Goal: Information Seeking & Learning: Learn about a topic

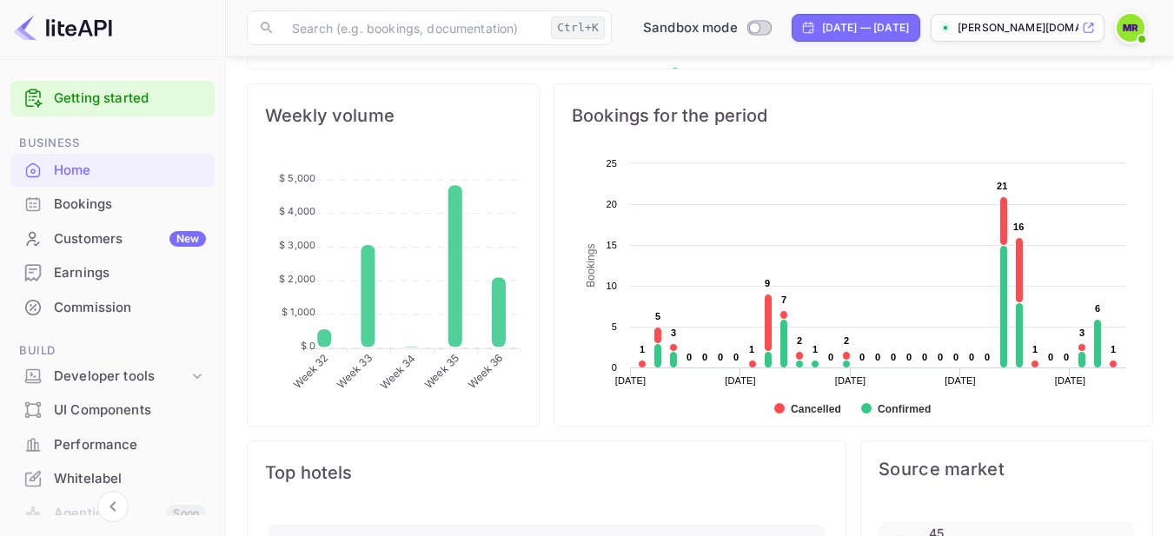
scroll to position [666, 0]
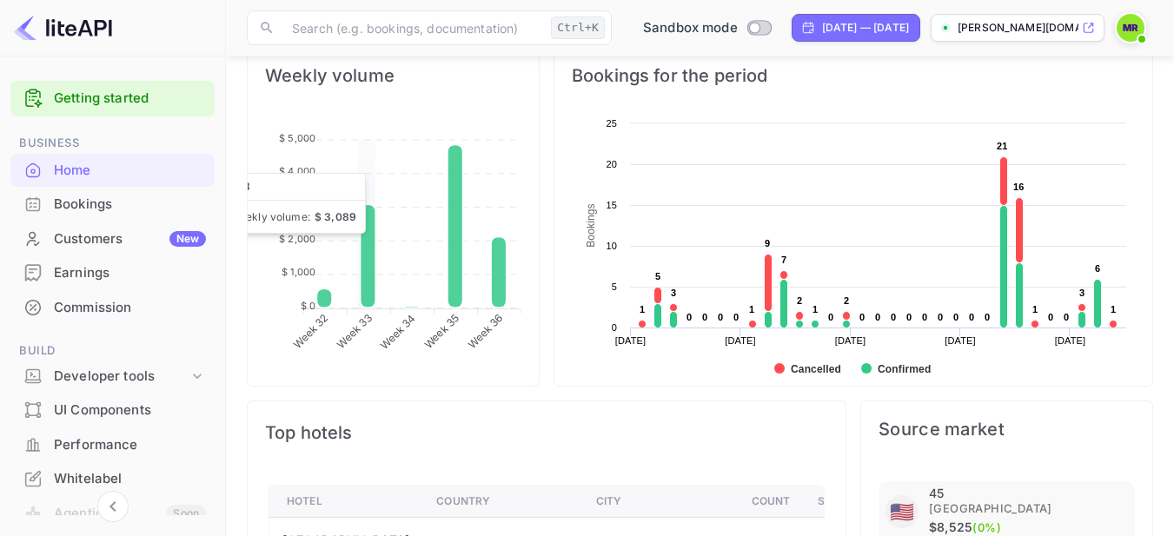
click at [361, 216] on icon at bounding box center [368, 256] width 16 height 104
drag, startPoint x: 361, startPoint y: 216, endPoint x: 559, endPoint y: 197, distance: 199.9
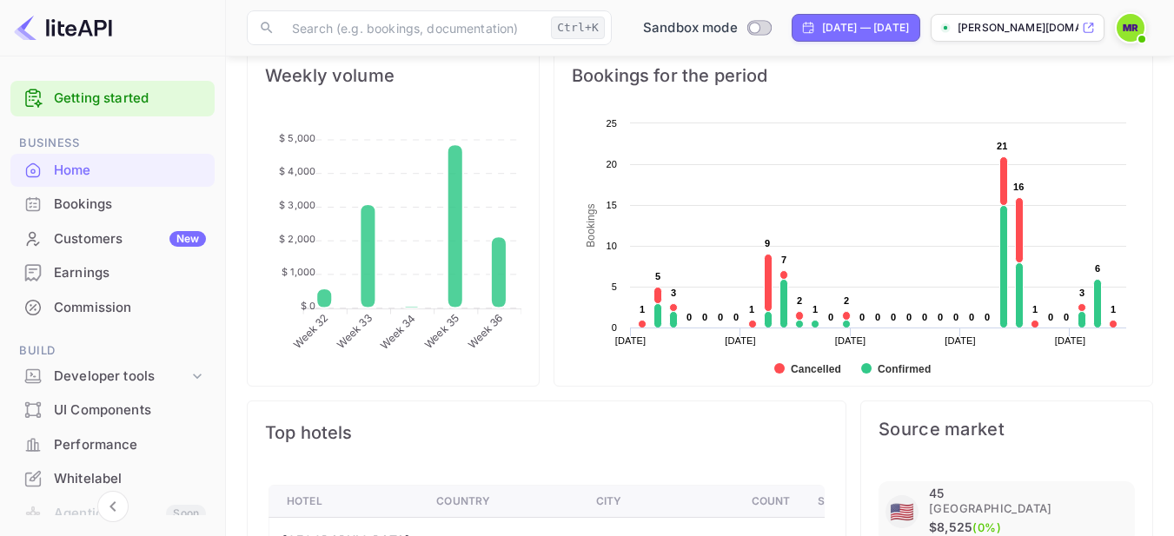
click at [507, 217] on icon "Week 32 Week 32 Week 33 Week 33 Week 34 Week 34 Week 35 Week 35 Week 36 Week 36…" at bounding box center [393, 245] width 256 height 261
click at [611, 89] on div "Bookings for the period" at bounding box center [853, 75] width 598 height 63
click at [623, 76] on span "Bookings for the period" at bounding box center [853, 76] width 563 height 28
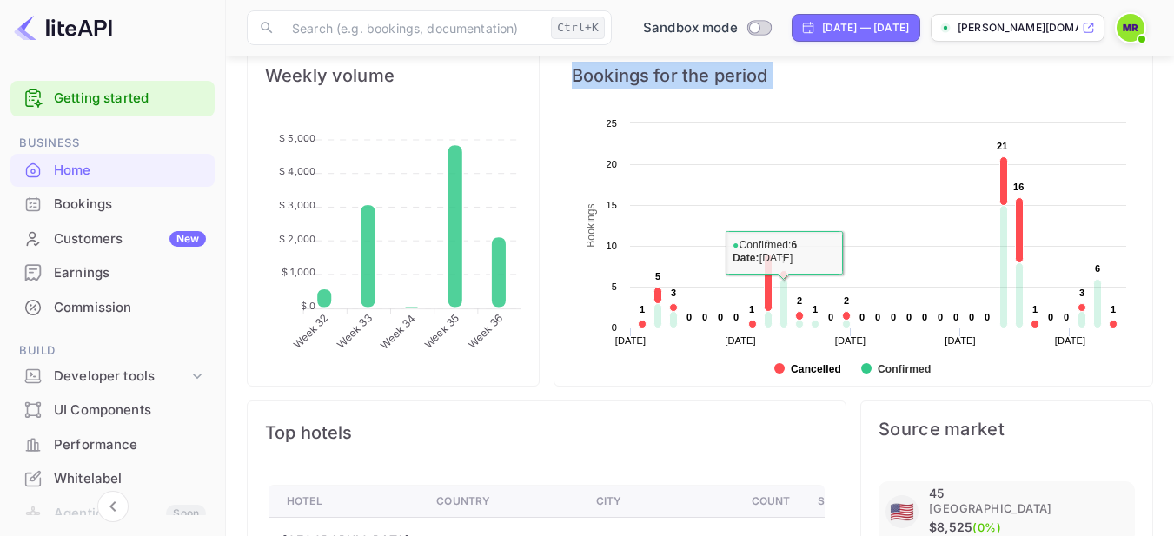
click at [840, 366] on text "Cancelled" at bounding box center [816, 369] width 50 height 12
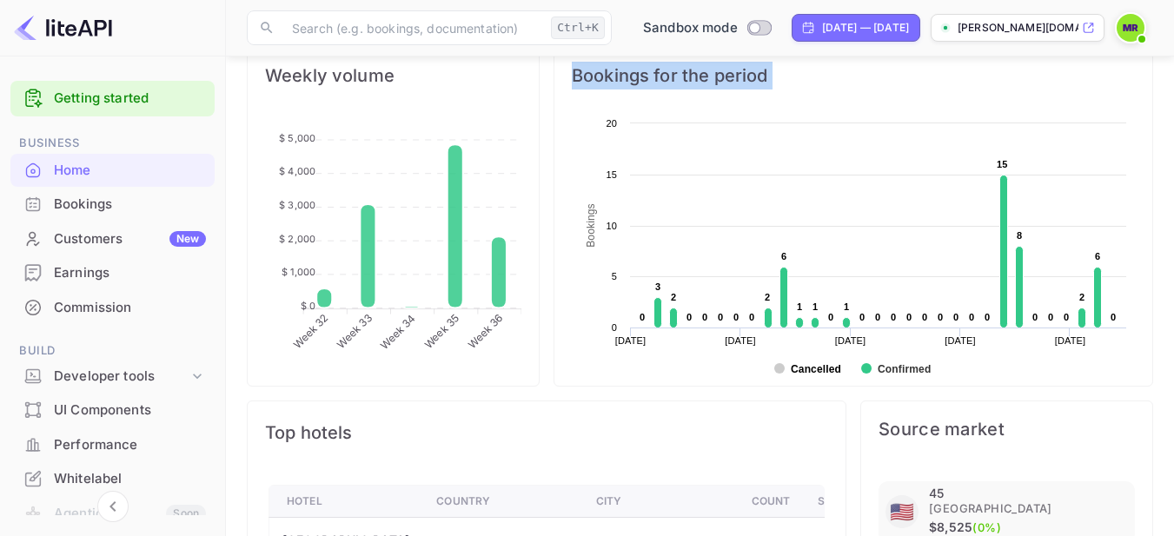
click at [818, 372] on text "Cancelled" at bounding box center [816, 369] width 50 height 12
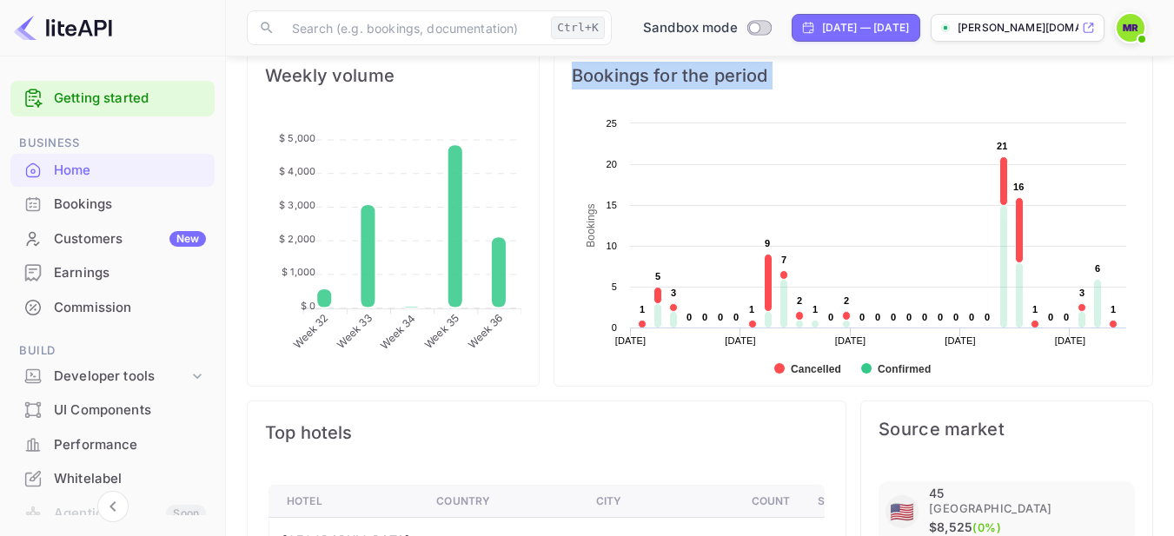
click at [818, 372] on text "Cancelled" at bounding box center [816, 369] width 50 height 12
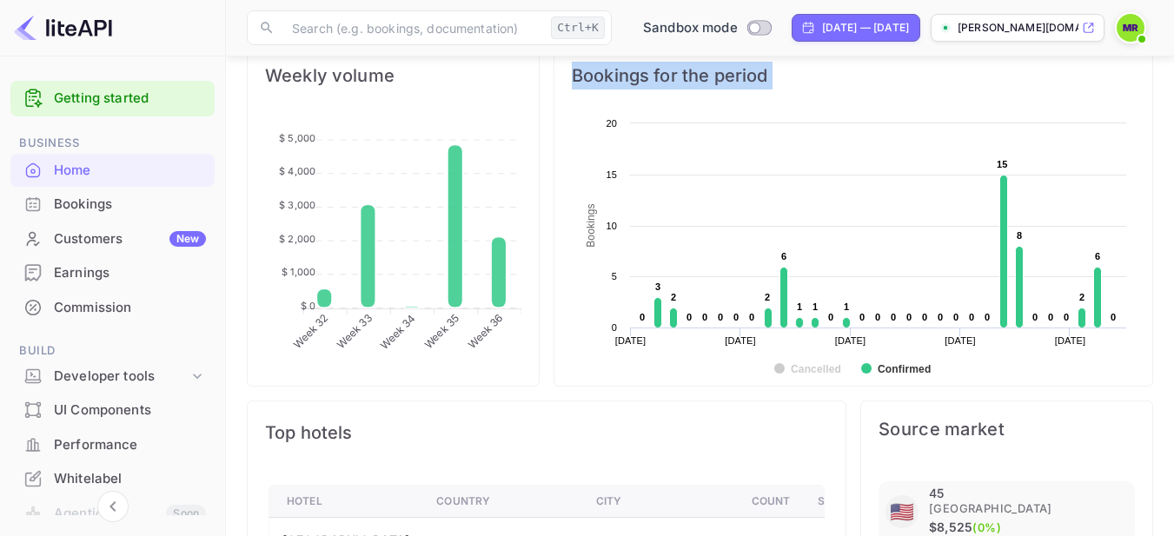
click at [818, 372] on text "Cancelled" at bounding box center [816, 369] width 50 height 12
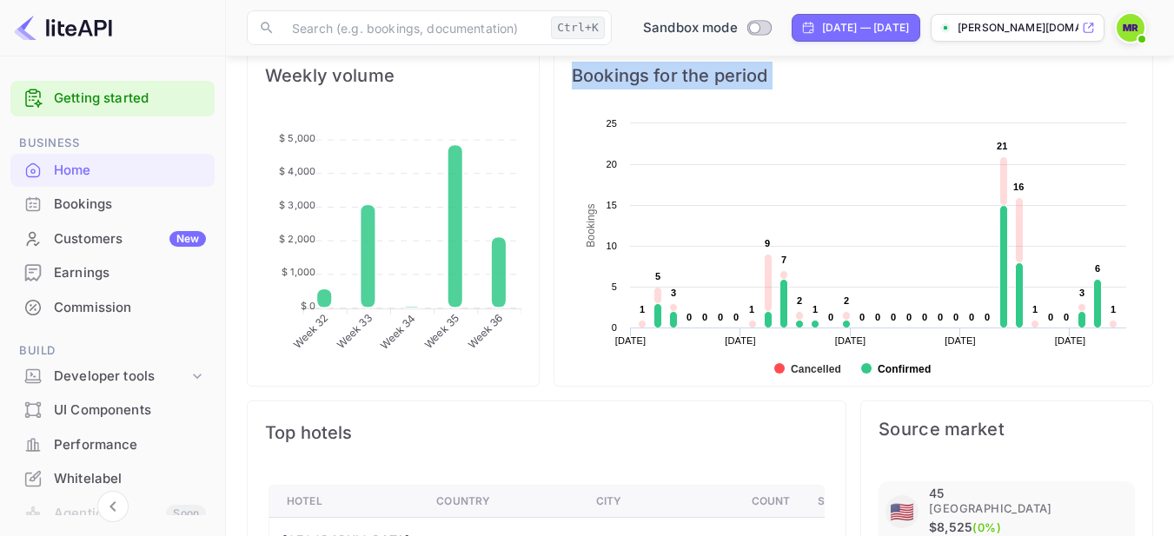
click at [912, 368] on text "Confirmed" at bounding box center [903, 369] width 53 height 12
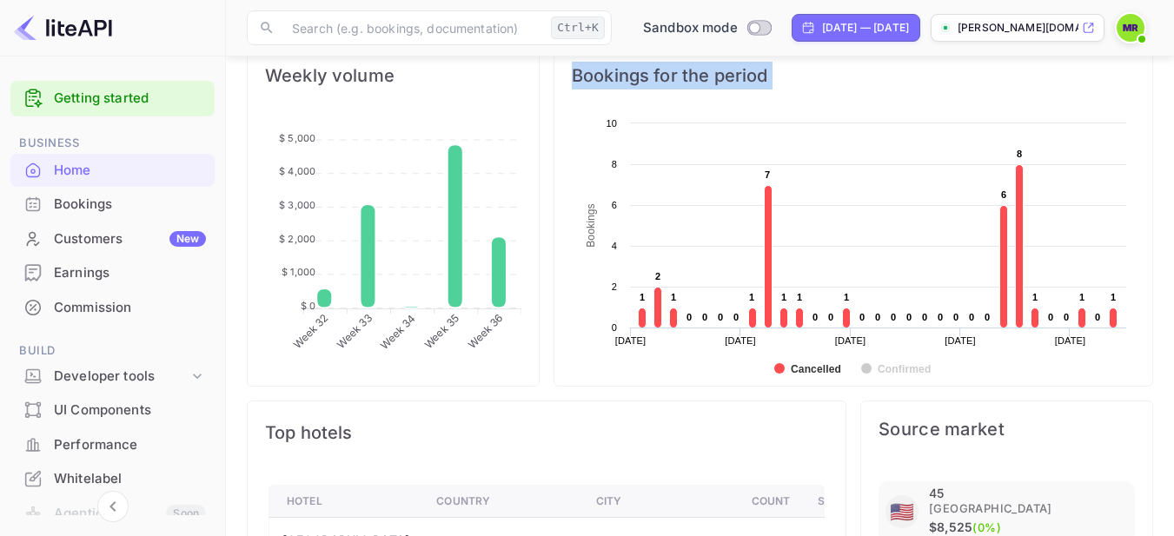
click at [912, 368] on text "Confirmed" at bounding box center [903, 369] width 53 height 12
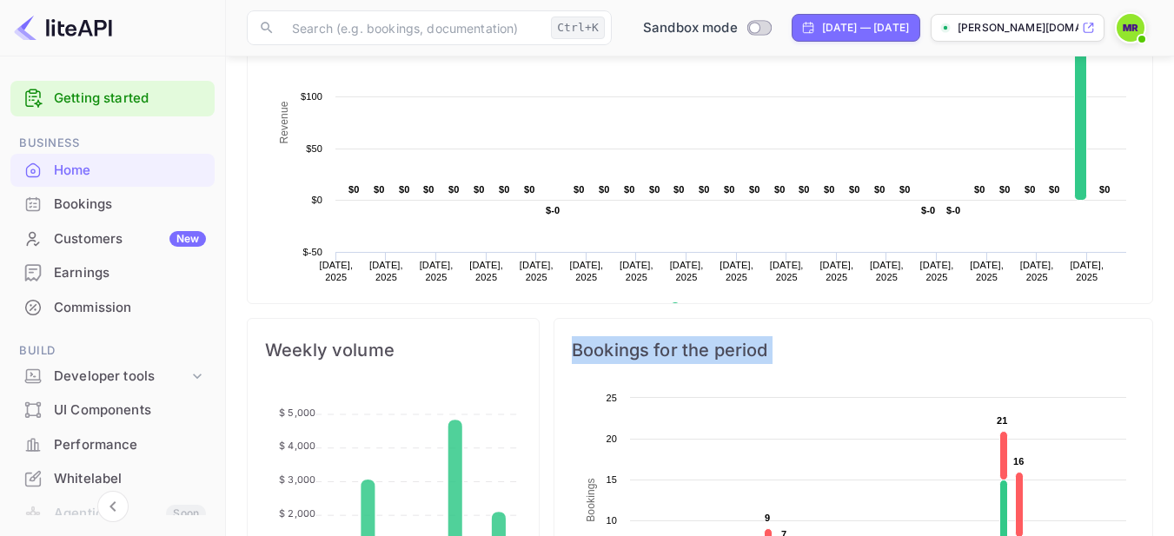
scroll to position [376, 0]
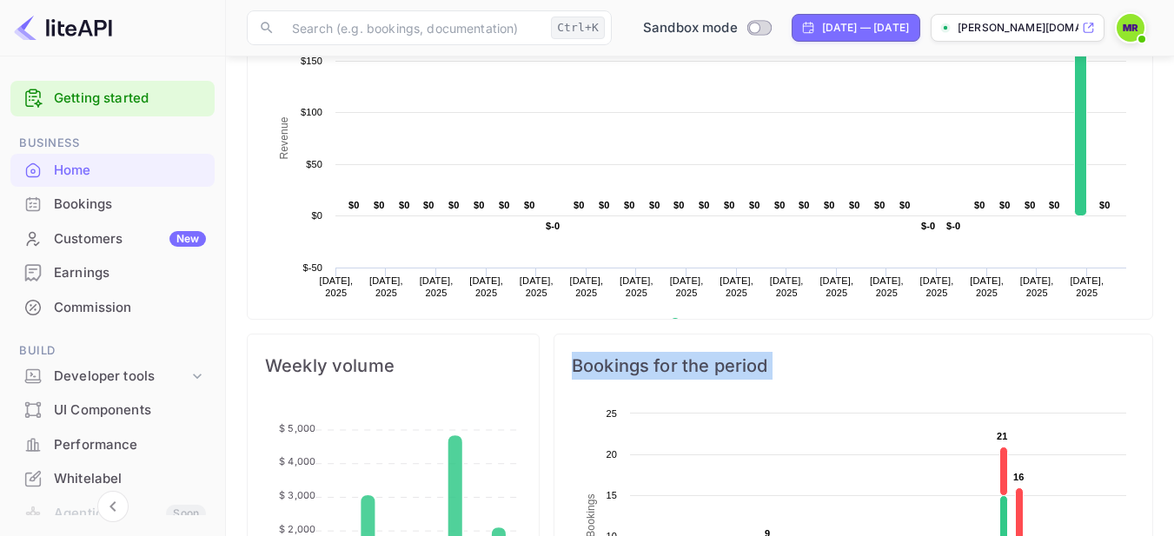
click at [824, 377] on span "Bookings for the period" at bounding box center [853, 366] width 563 height 28
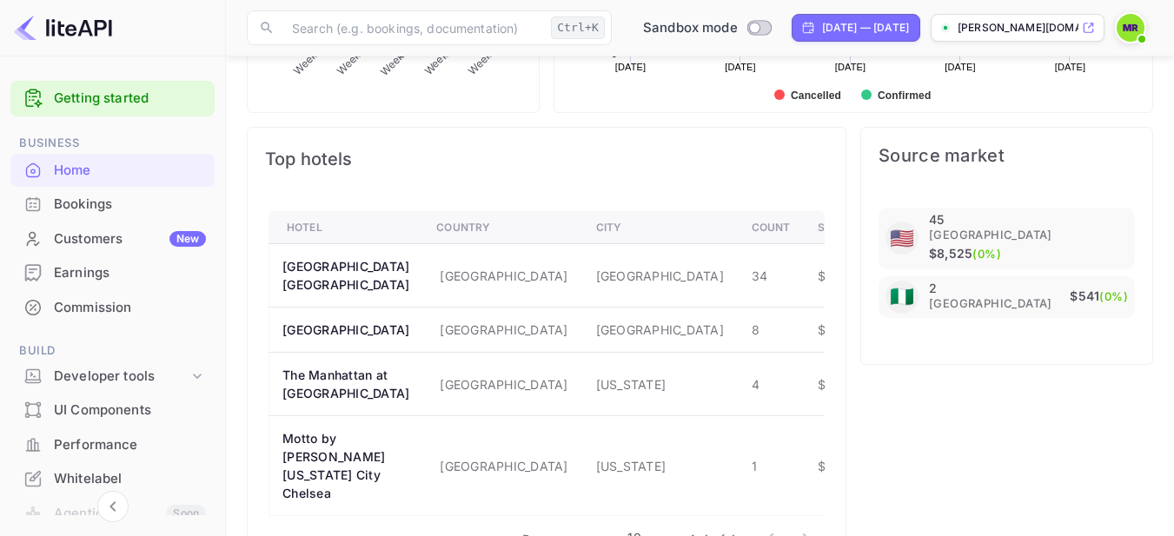
scroll to position [956, 0]
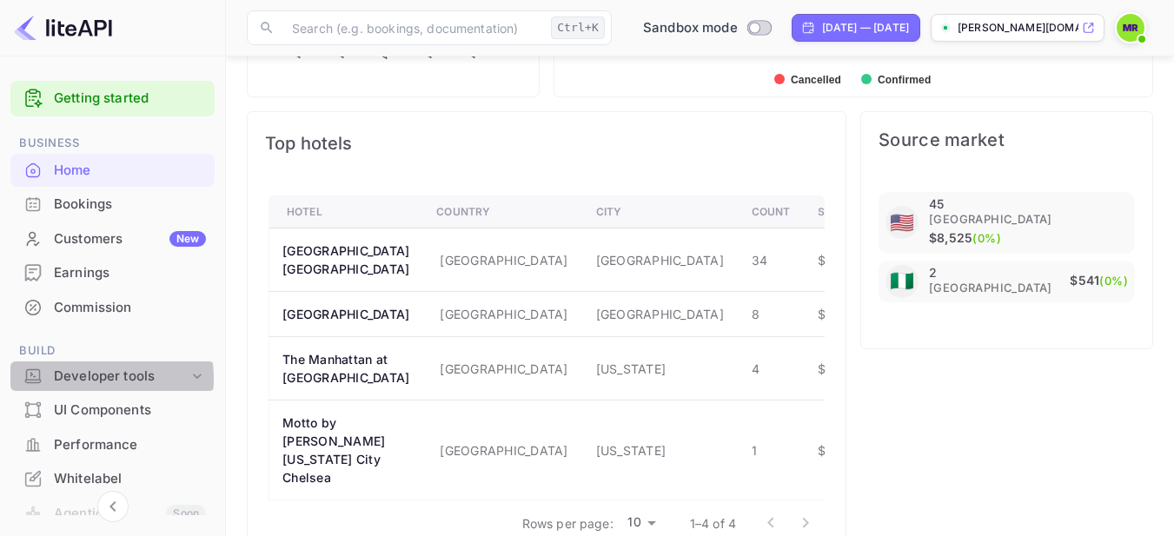
click at [89, 378] on div "Developer tools" at bounding box center [121, 377] width 135 height 20
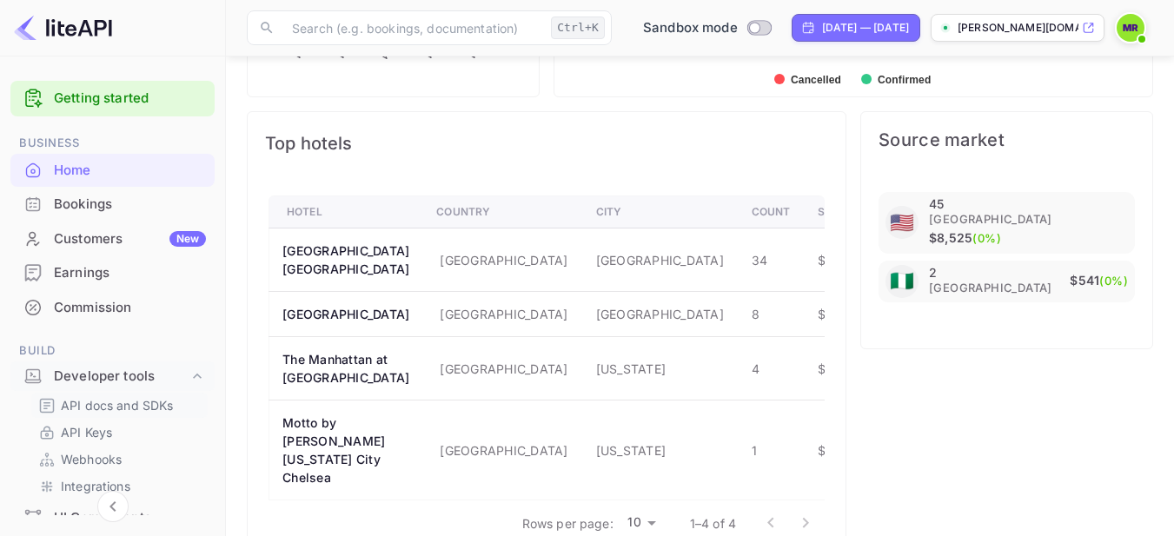
click at [79, 404] on p "API docs and SDKs" at bounding box center [117, 405] width 113 height 18
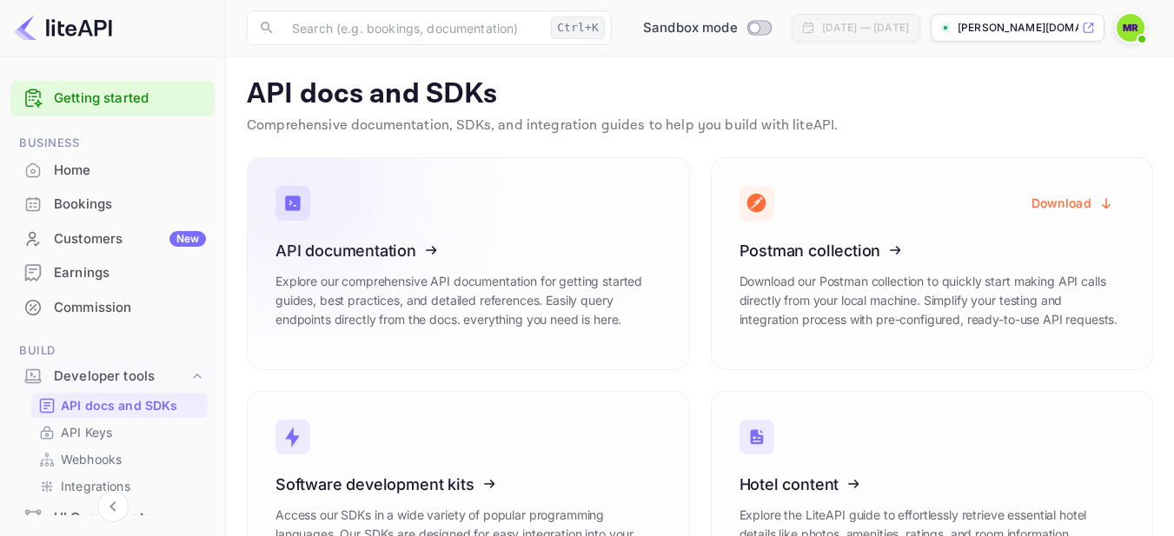
click at [314, 264] on icon at bounding box center [383, 247] width 270 height 179
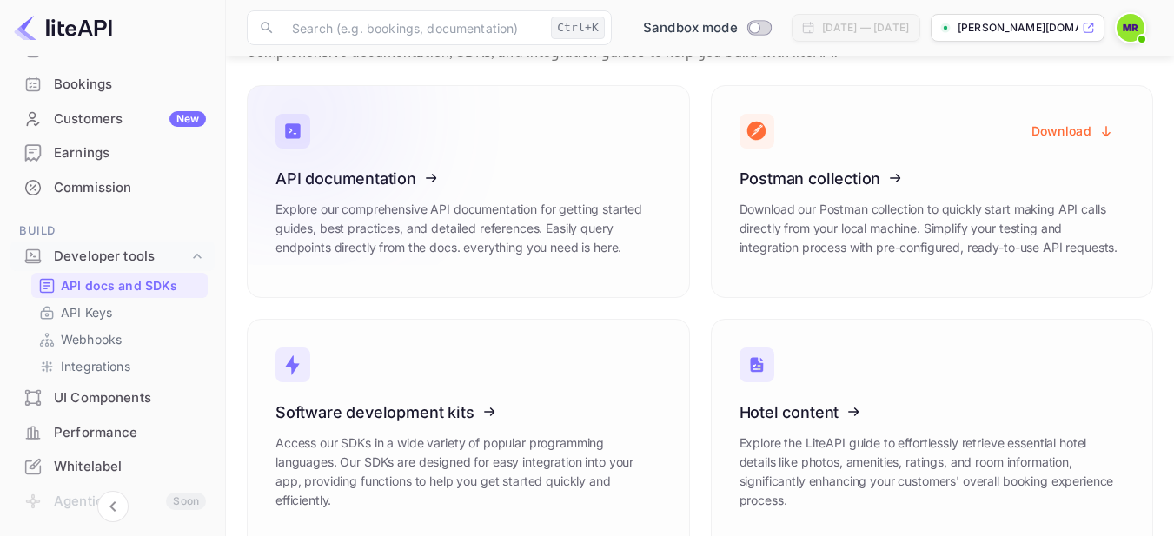
scroll to position [108, 0]
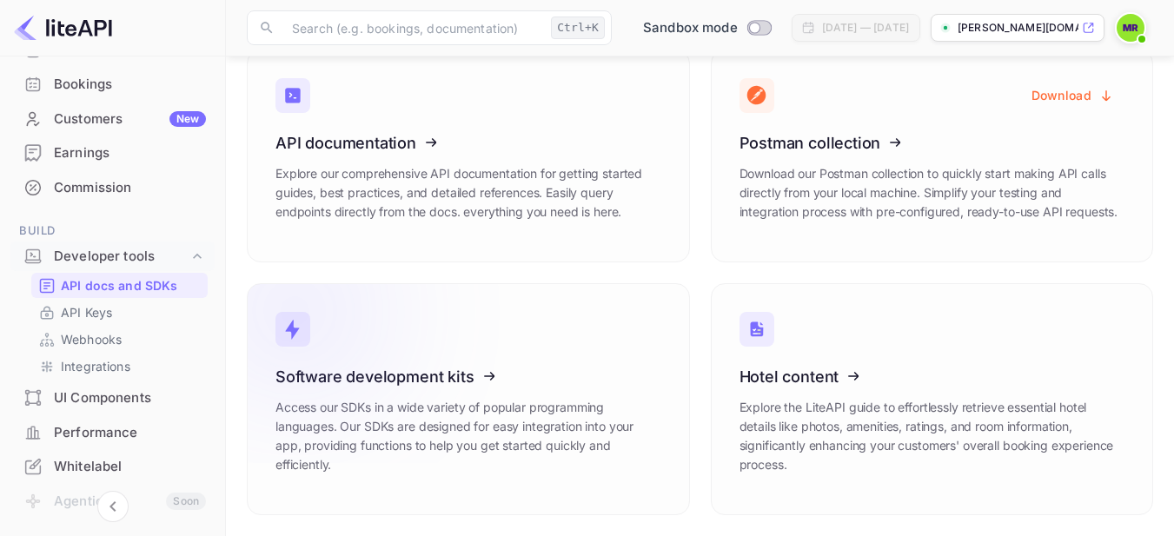
click at [347, 299] on icon at bounding box center [298, 312] width 127 height 62
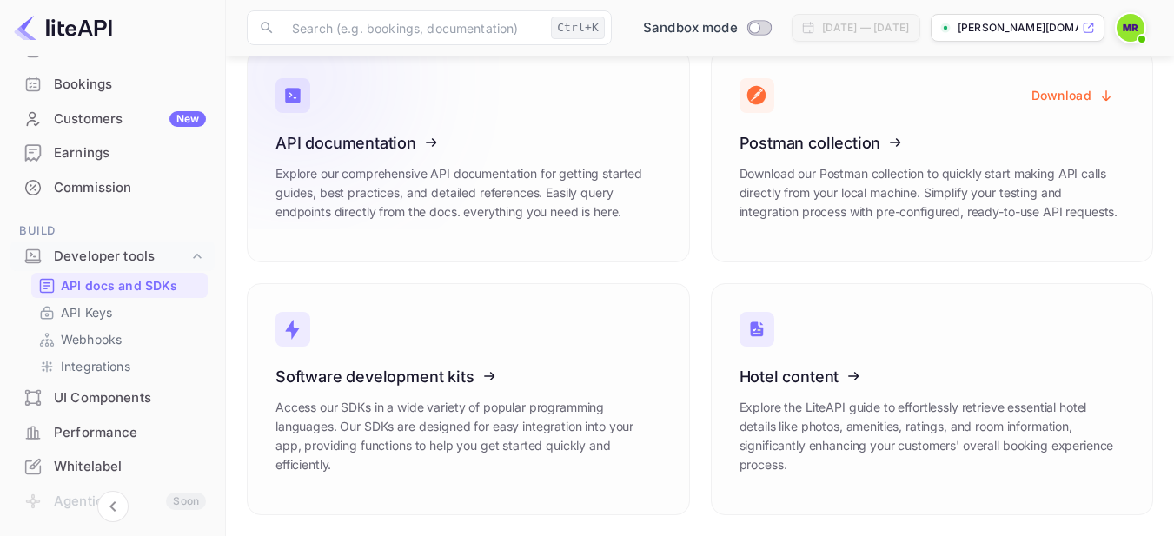
click at [393, 140] on icon at bounding box center [383, 139] width 270 height 179
